Goal: Task Accomplishment & Management: Manage account settings

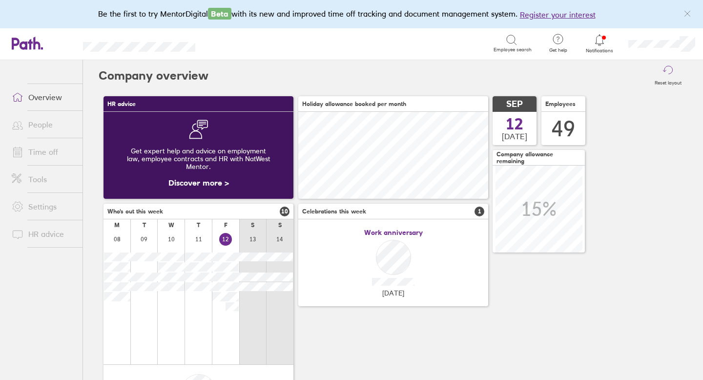
scroll to position [87, 190]
click at [42, 176] on link "Tools" at bounding box center [43, 179] width 79 height 20
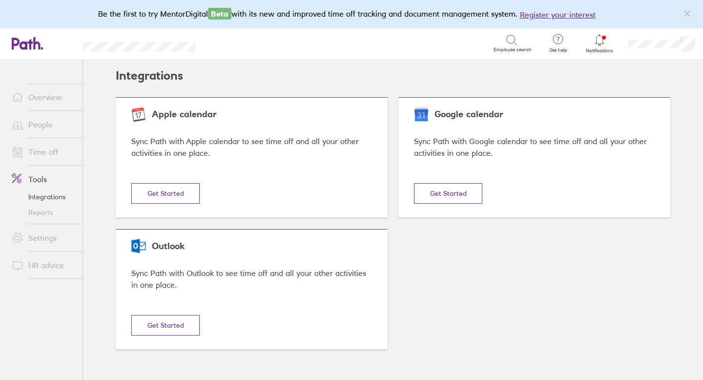
click at [41, 151] on link "Time off" at bounding box center [43, 152] width 79 height 20
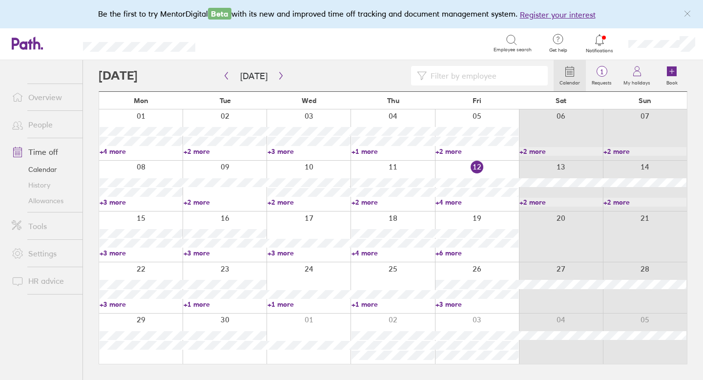
click at [599, 71] on span "1" at bounding box center [602, 72] width 32 height 8
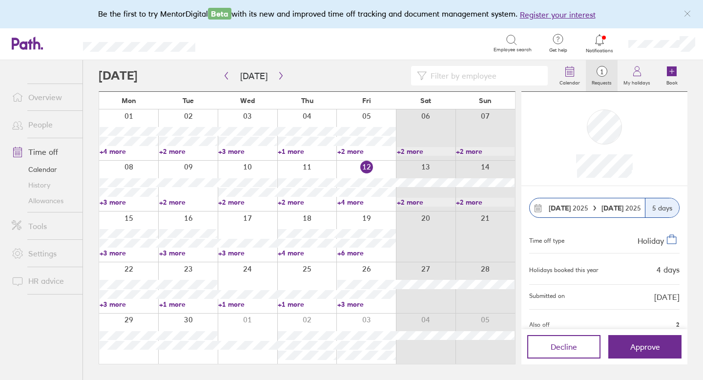
click at [46, 199] on link "Allowances" at bounding box center [43, 201] width 79 height 16
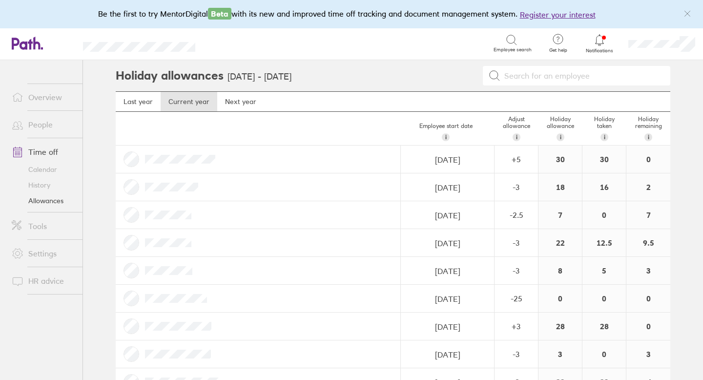
click at [52, 153] on link "Time off" at bounding box center [43, 152] width 79 height 20
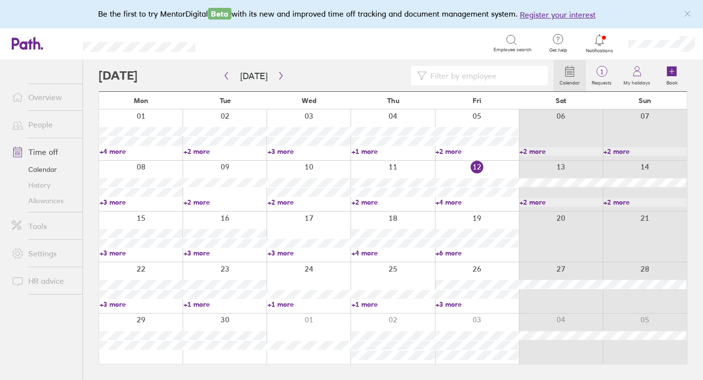
click at [601, 70] on span "1" at bounding box center [602, 72] width 32 height 8
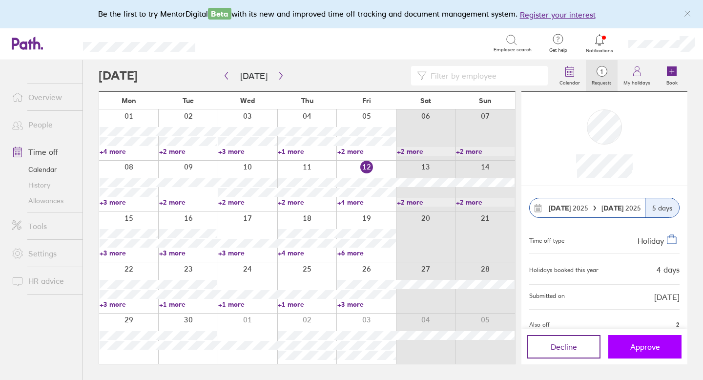
click at [616, 343] on button "Approve" at bounding box center [644, 346] width 73 height 23
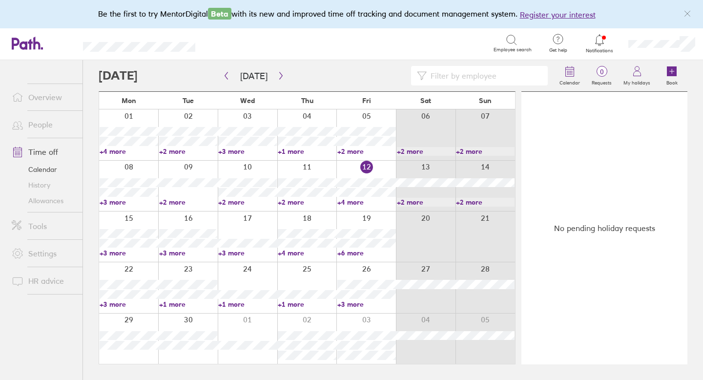
click at [62, 198] on link "Allowances" at bounding box center [43, 201] width 79 height 16
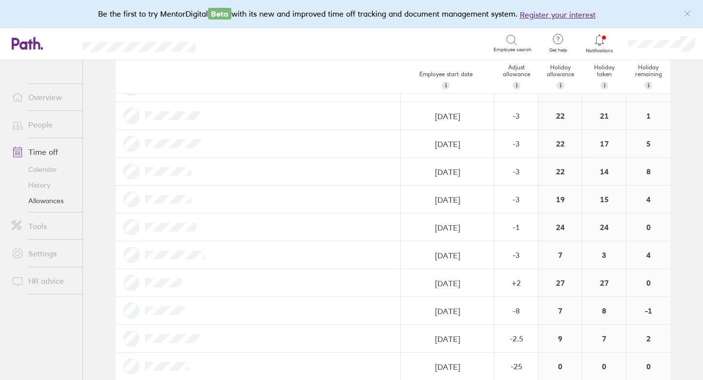
scroll to position [373, 0]
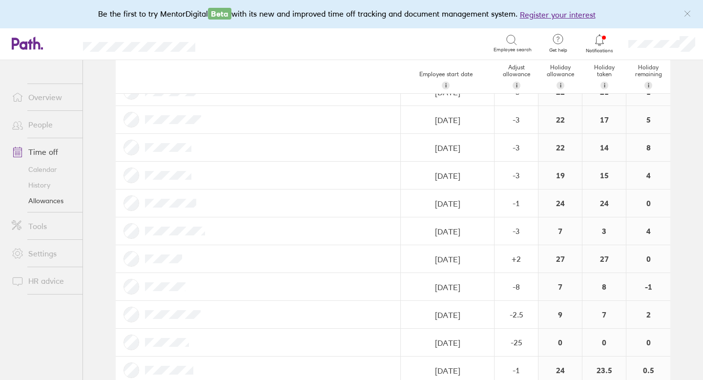
click at [237, 202] on div at bounding box center [258, 202] width 285 height 27
click at [45, 121] on link "People" at bounding box center [43, 125] width 79 height 20
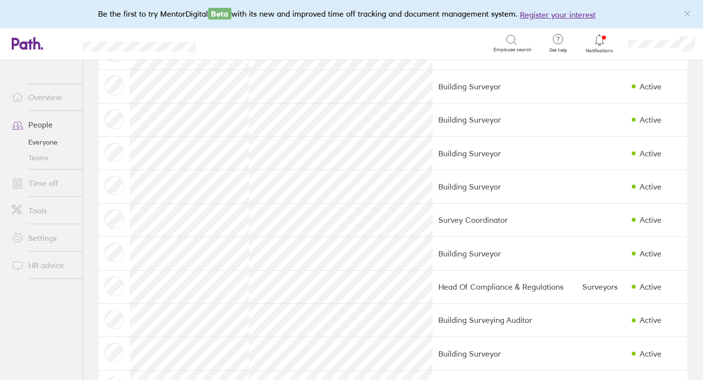
scroll to position [413, 0]
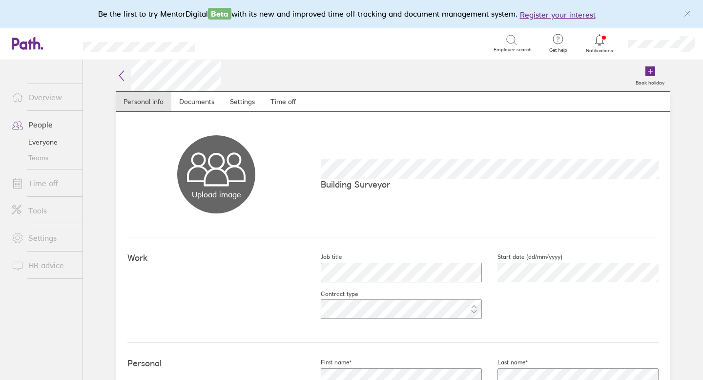
click at [123, 76] on icon at bounding box center [122, 76] width 12 height 12
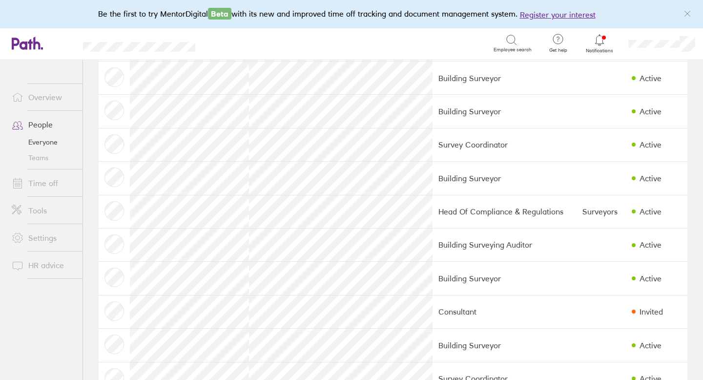
scroll to position [490, 0]
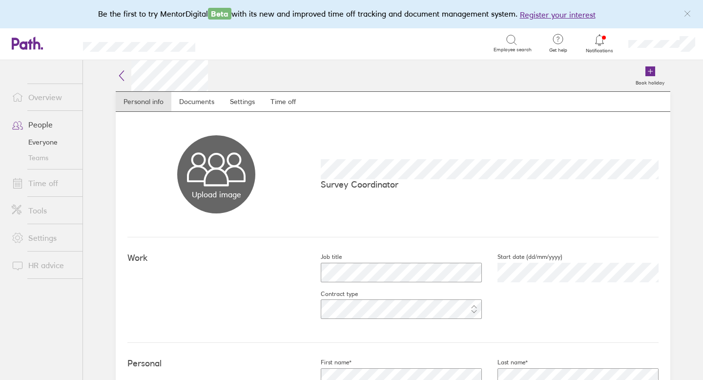
click at [122, 76] on icon at bounding box center [122, 76] width 12 height 12
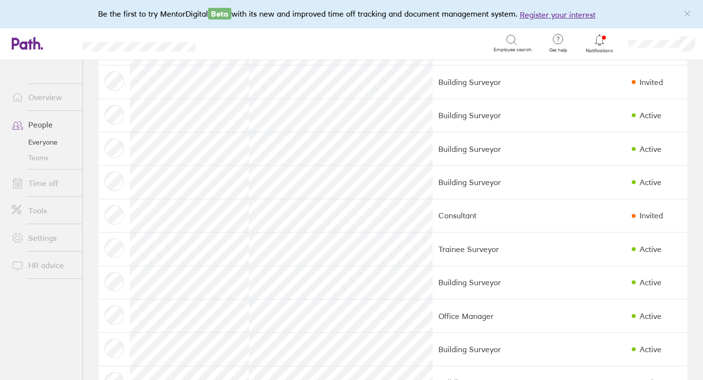
scroll to position [853, 0]
